Goal: Task Accomplishment & Management: Use online tool/utility

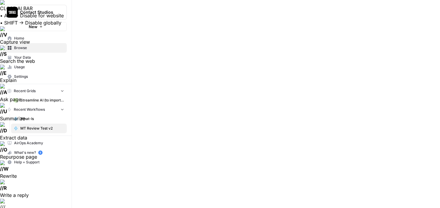
drag, startPoint x: 208, startPoint y: 28, endPoint x: 203, endPoint y: 27, distance: 4.9
click at [21, 101] on span "Streamline AI (to import) - Streamline AI Import.csv" at bounding box center [42, 99] width 44 height 5
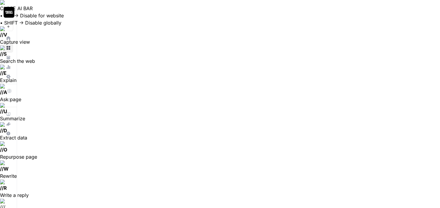
scroll to position [642, 342]
